Goal: Task Accomplishment & Management: Use online tool/utility

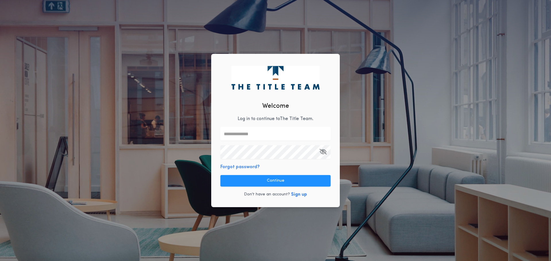
click at [243, 138] on input "text" at bounding box center [275, 134] width 110 height 14
type input "**********"
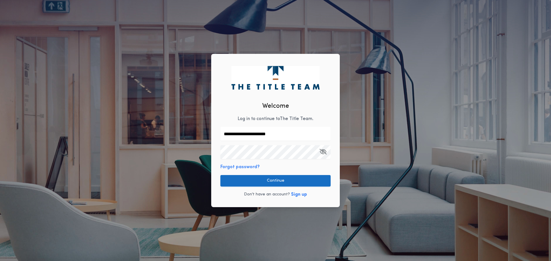
click at [257, 185] on button "Continue" at bounding box center [275, 180] width 110 height 11
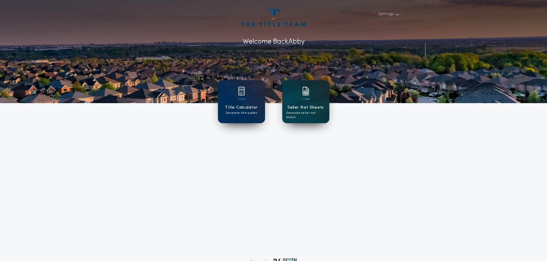
click at [294, 106] on h1 "Seller Net Sheets" at bounding box center [305, 107] width 36 height 7
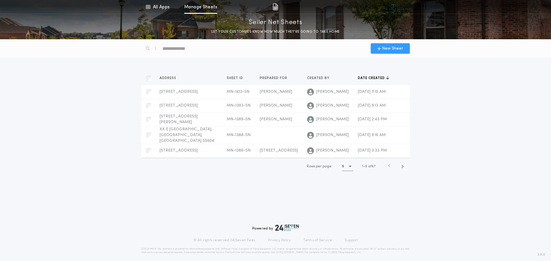
click at [383, 44] on button "New Sheet" at bounding box center [390, 48] width 39 height 10
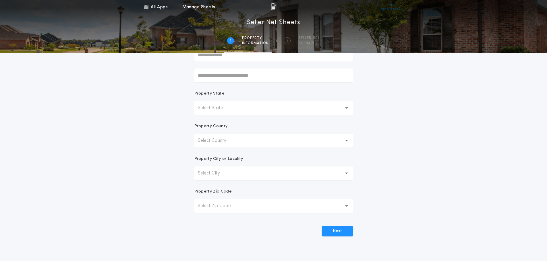
scroll to position [112, 0]
